Goal: Information Seeking & Learning: Learn about a topic

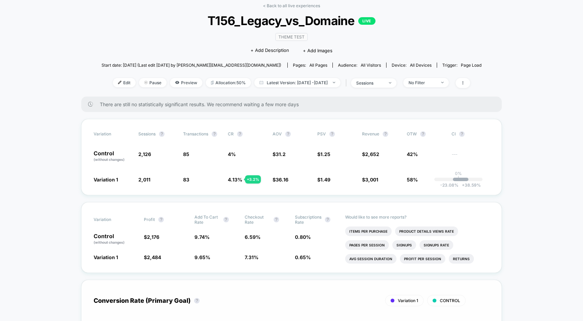
scroll to position [62, 0]
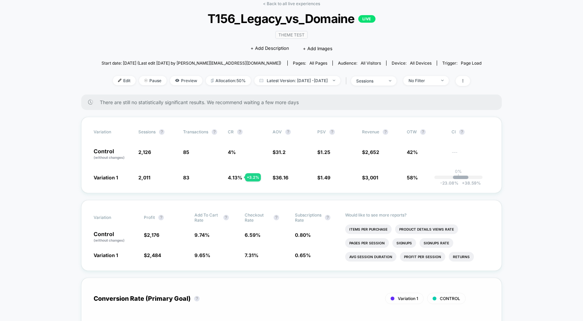
scroll to position [65, 0]
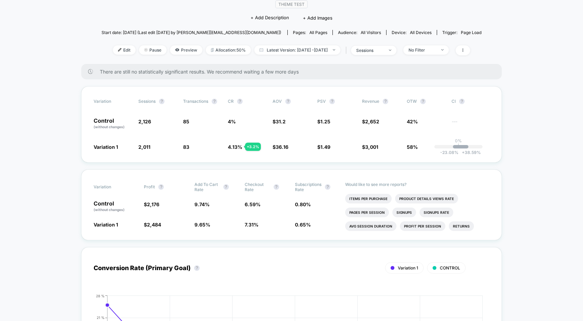
click at [284, 244] on div "Conversion Rate (Primary Goal) ? Variation 1 CONTROL Hide [DATE] [DATE] [DATE] …" at bounding box center [291, 324] width 420 height 169
click at [285, 242] on div "Conversion Rate (Primary Goal) ? Variation 1 CONTROL Hide [DATE] [DATE] [DATE] …" at bounding box center [291, 324] width 420 height 169
click at [284, 242] on div "Conversion Rate (Primary Goal) ? Variation 1 CONTROL Hide [DATE] [DATE] [DATE] …" at bounding box center [291, 324] width 420 height 169
click at [293, 239] on div "Variation Profit ? Add To Cart Rate ? Checkout Rate ? Subscriptions Rate ? Cont…" at bounding box center [291, 205] width 420 height 71
click at [262, 239] on div "Variation Profit ? Add To Cart Rate ? Checkout Rate ? Subscriptions Rate ? Cont…" at bounding box center [291, 205] width 420 height 71
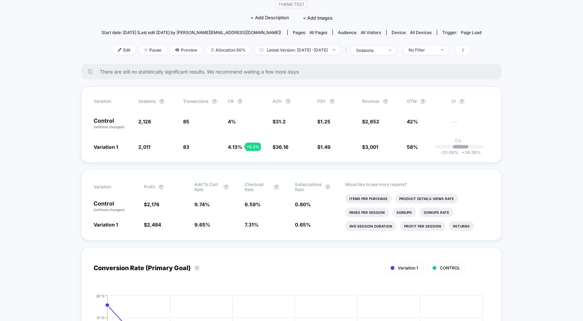
click at [295, 241] on div "Conversion Rate (Primary Goal) ? Variation 1 CONTROL Hide [DATE] [DATE] [DATE] …" at bounding box center [291, 324] width 420 height 169
click at [283, 243] on div "Conversion Rate (Primary Goal) ? Variation 1 CONTROL Hide [DATE] [DATE] [DATE] …" at bounding box center [291, 324] width 420 height 169
click at [287, 244] on div "Conversion Rate (Primary Goal) ? Variation 1 CONTROL Hide [DATE] [DATE] [DATE] …" at bounding box center [291, 324] width 420 height 169
click at [281, 244] on div "Conversion Rate (Primary Goal) ? Variation 1 CONTROL Hide [DATE] [DATE] [DATE] …" at bounding box center [291, 324] width 420 height 169
click at [278, 246] on div "Conversion Rate (Primary Goal) ? Variation 1 CONTROL Hide [DATE] [DATE] [DATE] …" at bounding box center [291, 324] width 420 height 169
